Goal: Feedback & Contribution: Submit feedback/report problem

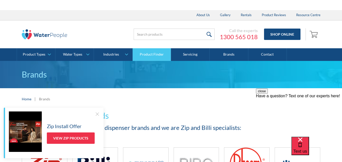
click at [155, 60] on link "Product Finder" at bounding box center [152, 54] width 39 height 13
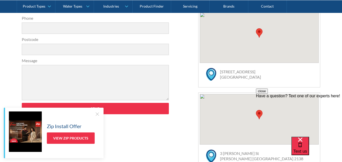
scroll to position [228, 0]
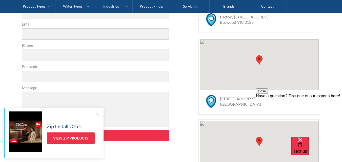
click at [98, 114] on div at bounding box center [97, 114] width 5 height 5
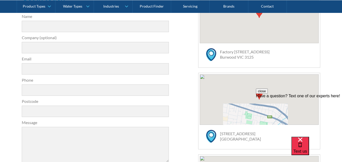
scroll to position [177, 0]
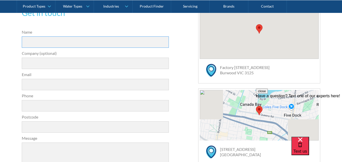
click at [66, 43] on input "Name" at bounding box center [95, 41] width 147 height 11
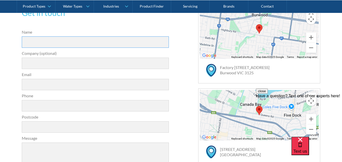
type input "Eric Marcus"
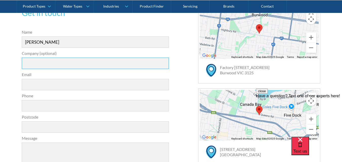
type input "Advisors SEO House"
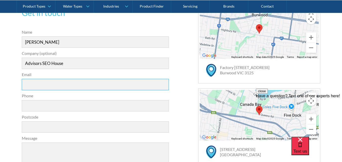
type input "ericmarcusseo@gmail.com"
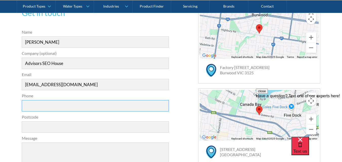
type input "03156265526"
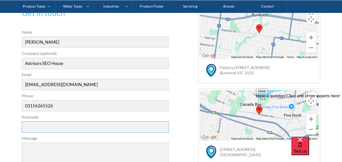
type input "73001"
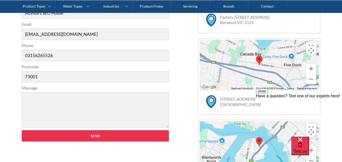
scroll to position [228, 0]
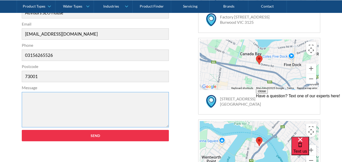
click at [96, 127] on textarea "Message" at bounding box center [95, 109] width 147 height 35
paste textarea "Dear Customer, If you want to increase your sales and earnings, then you are in…"
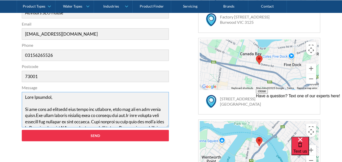
scroll to position [244, 0]
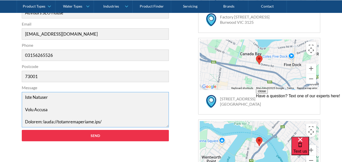
type textarea "Dear Customer, If you want to increase your sales and earnings, then you are in…"
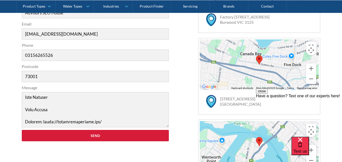
click at [122, 132] on input "Send" at bounding box center [95, 135] width 147 height 11
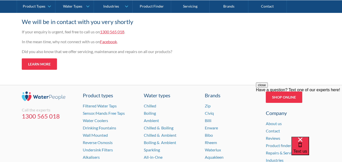
scroll to position [127, 0]
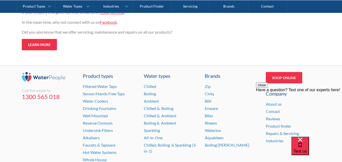
click at [268, 88] on button "close" at bounding box center [262, 85] width 12 height 5
drag, startPoint x: 272, startPoint y: 104, endPoint x: 259, endPoint y: 58, distance: 48.0
click at [258, 56] on div "Thank you for your enquiry We will be in contact with you very shortly If your …" at bounding box center [171, 26] width 342 height 77
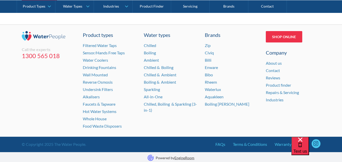
scroll to position [170, 0]
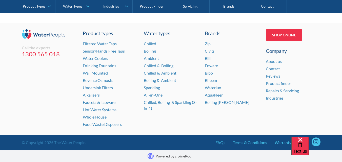
drag, startPoint x: 12, startPoint y: 5, endPoint x: 319, endPoint y: 123, distance: 328.9
click at [324, 115] on div "Call the experts 1300 565 018 Product types Filtered Water Taps Sensor/Hands Fr…" at bounding box center [171, 79] width 342 height 113
click at [303, 142] on div "Text us" at bounding box center [317, 149] width 51 height 25
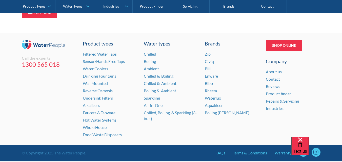
scroll to position [155, 0]
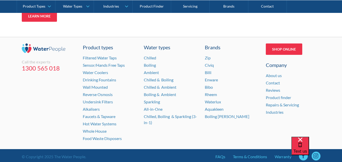
drag, startPoint x: 346, startPoint y: 141, endPoint x: 50, endPoint y: 7, distance: 325.1
click at [303, 155] on div "Text us" at bounding box center [317, 149] width 51 height 25
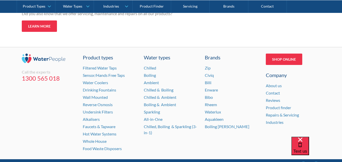
scroll to position [147, 0]
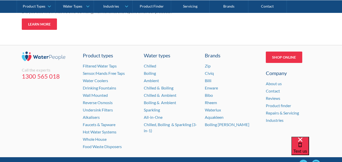
click at [304, 161] on div "Text us" at bounding box center [317, 149] width 51 height 25
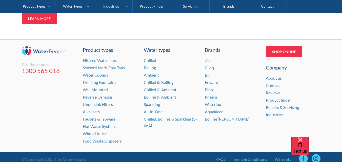
click at [304, 158] on div "Text us" at bounding box center [317, 149] width 51 height 25
